Goal: Contribute content

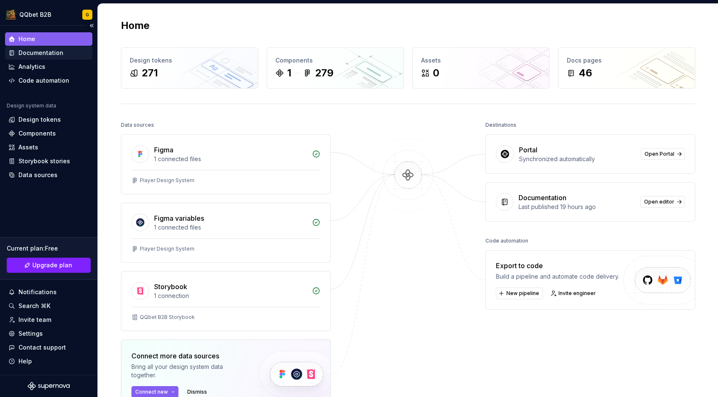
click at [58, 51] on div "Documentation" at bounding box center [40, 53] width 45 height 8
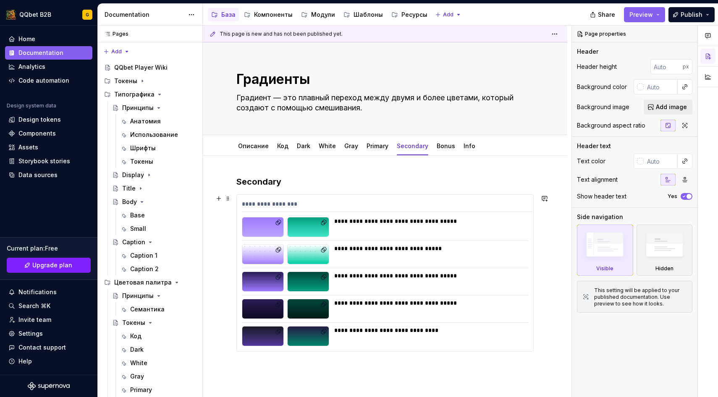
type textarea "*"
